Goal: Task Accomplishment & Management: Complete application form

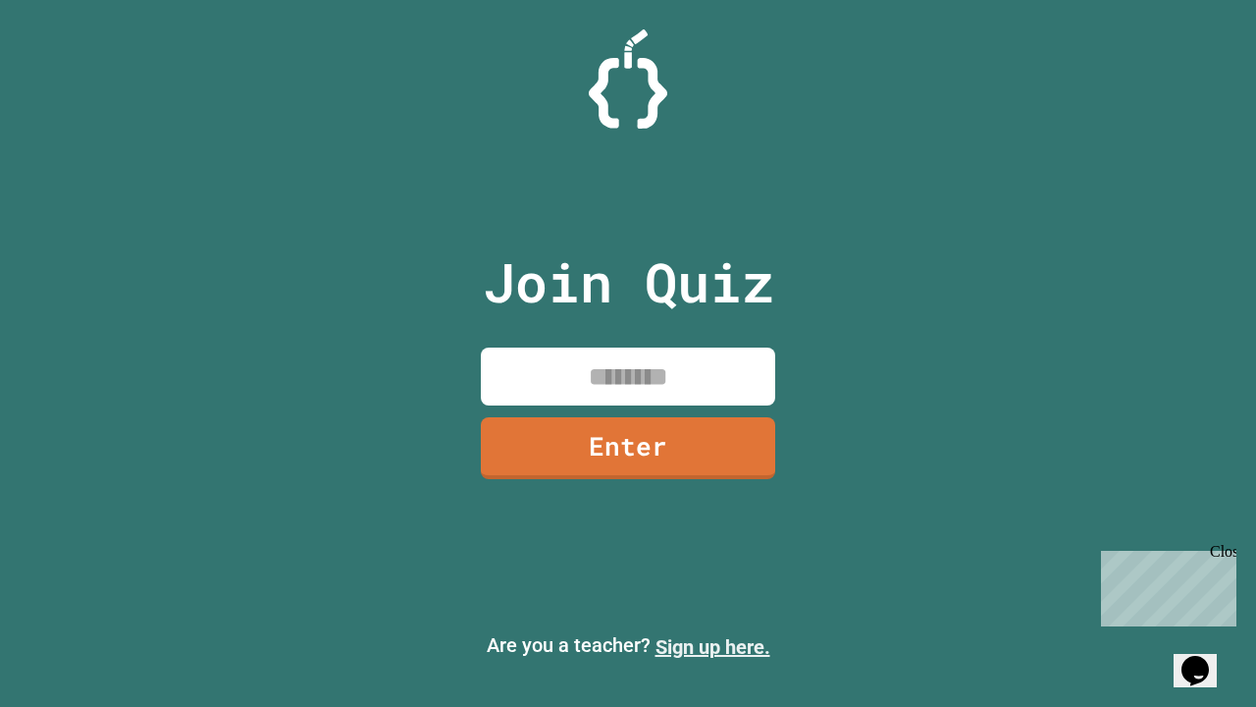
click at [712, 647] on link "Sign up here." at bounding box center [713, 647] width 115 height 24
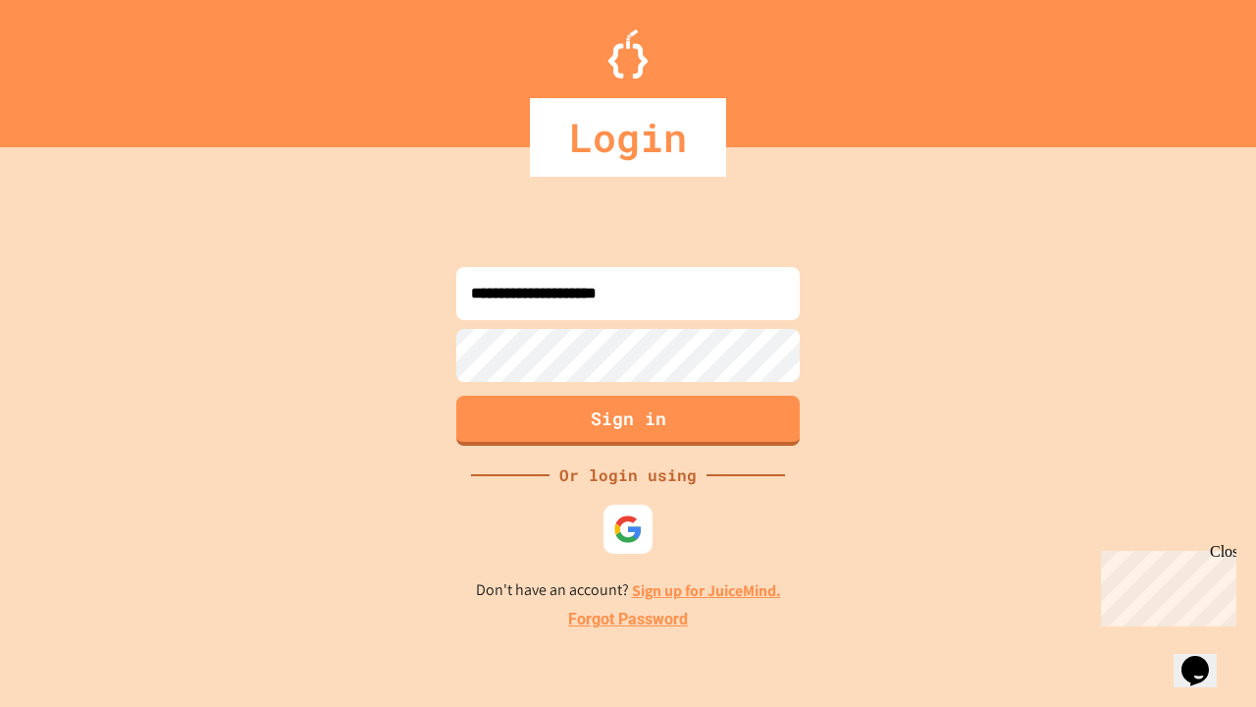
type input "**********"
